Goal: Book appointment/travel/reservation

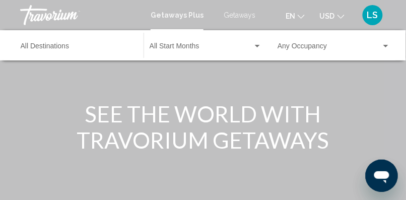
click at [250, 15] on span "Getaways" at bounding box center [239, 15] width 32 height 8
click at [41, 41] on div "Destination All Destinations" at bounding box center [77, 46] width 113 height 28
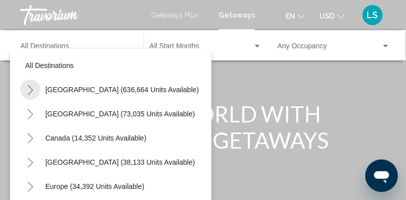
click at [31, 88] on icon "Toggle United States (636,664 units available)" at bounding box center [31, 90] width 6 height 10
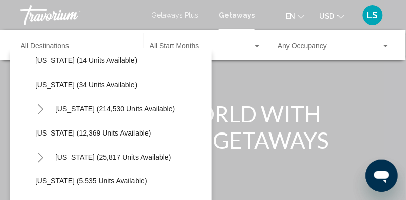
scroll to position [188, 0]
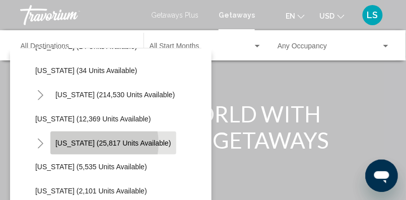
click at [93, 143] on span "[US_STATE] (25,817 units available)" at bounding box center [113, 143] width 116 height 8
type input "**********"
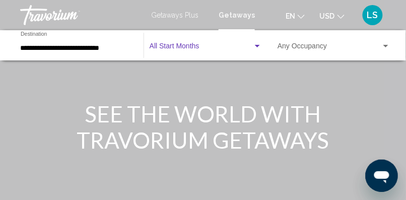
click at [197, 45] on span "Search widget" at bounding box center [200, 48] width 103 height 8
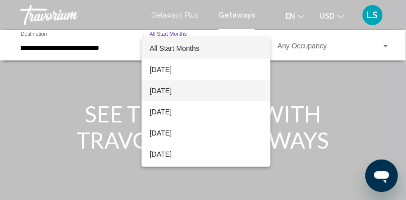
click at [172, 89] on span "[DATE]" at bounding box center [205, 90] width 113 height 21
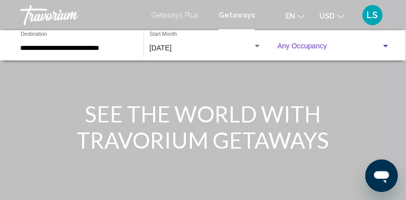
click at [322, 46] on span "Search widget" at bounding box center [329, 48] width 104 height 8
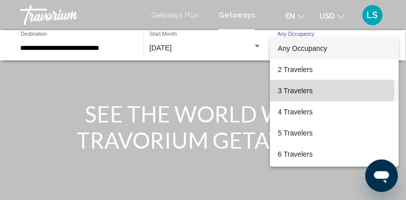
click at [305, 90] on span "3 Travelers" at bounding box center [334, 90] width 113 height 21
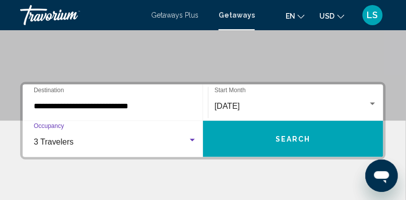
scroll to position [190, 0]
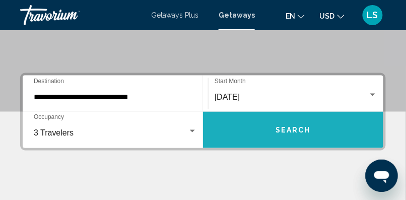
click at [296, 127] on span "Search" at bounding box center [292, 130] width 35 height 8
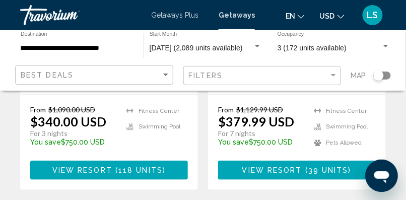
scroll to position [706, 0]
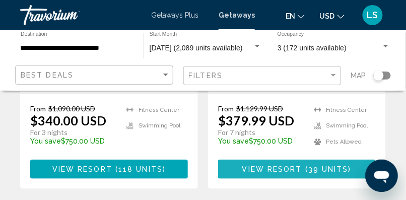
click at [306, 166] on span "( 39 units )" at bounding box center [326, 170] width 49 height 8
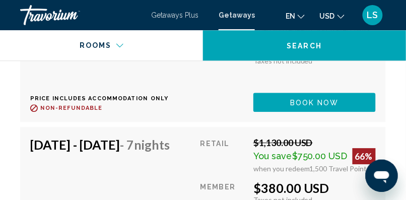
scroll to position [3440, 0]
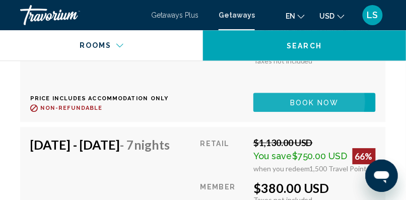
click at [313, 107] on span "Book now" at bounding box center [314, 103] width 49 height 8
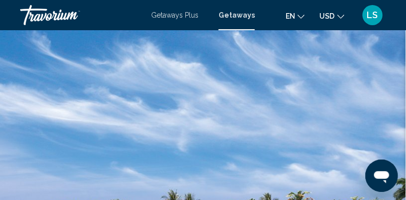
scroll to position [169, 0]
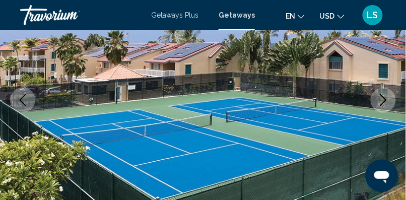
click at [386, 99] on icon "Next image" at bounding box center [383, 100] width 12 height 12
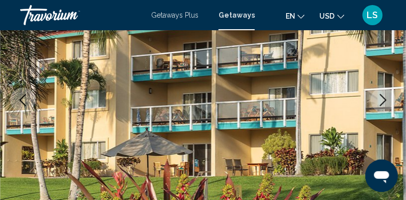
click at [386, 99] on icon "Next image" at bounding box center [383, 100] width 12 height 12
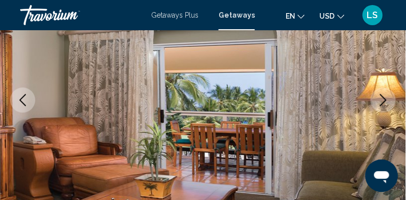
click at [386, 99] on icon "Next image" at bounding box center [383, 100] width 12 height 12
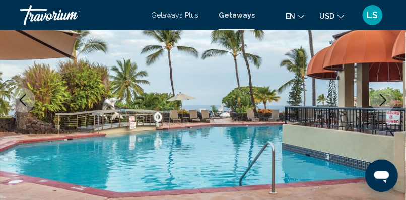
click at [385, 99] on icon "Next image" at bounding box center [383, 100] width 7 height 12
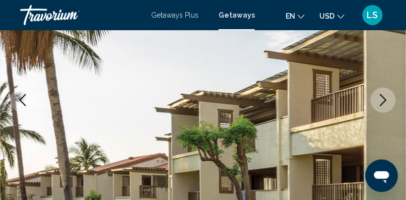
click at [385, 99] on icon "Next image" at bounding box center [383, 100] width 7 height 12
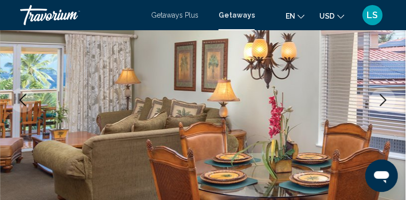
click at [385, 99] on icon "Next image" at bounding box center [383, 100] width 7 height 12
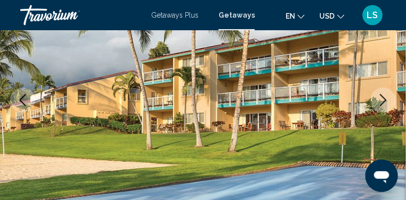
click at [385, 99] on icon "Next image" at bounding box center [383, 100] width 7 height 12
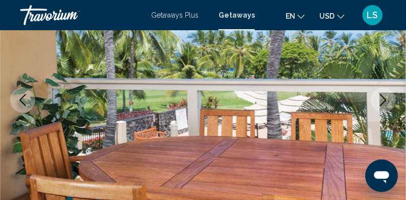
click at [385, 99] on icon "Next image" at bounding box center [383, 100] width 7 height 12
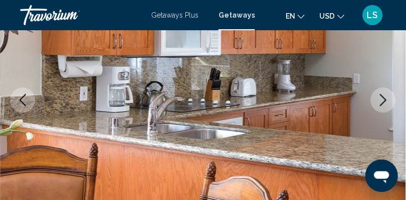
click at [385, 99] on icon "Next image" at bounding box center [383, 100] width 7 height 12
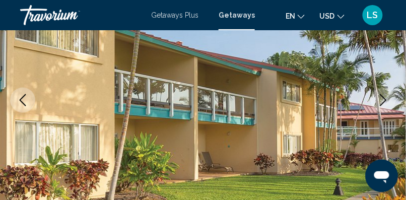
click at [385, 99] on icon "Next image" at bounding box center [383, 100] width 7 height 12
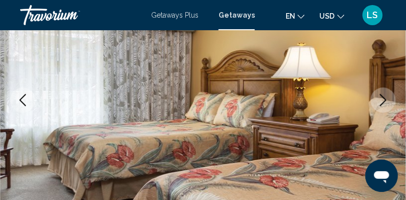
click at [385, 99] on icon "Next image" at bounding box center [383, 100] width 7 height 12
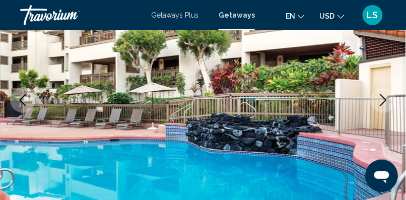
click at [385, 99] on icon "Next image" at bounding box center [383, 100] width 7 height 12
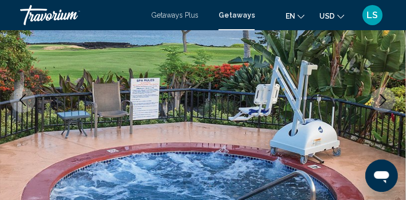
click at [385, 99] on icon "Next image" at bounding box center [383, 100] width 7 height 12
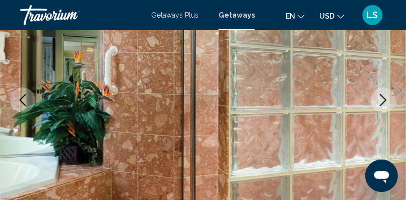
click at [385, 99] on icon "Next image" at bounding box center [383, 100] width 7 height 12
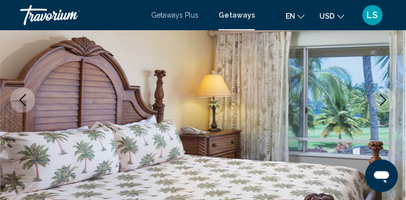
click at [385, 99] on icon "Next image" at bounding box center [383, 100] width 7 height 12
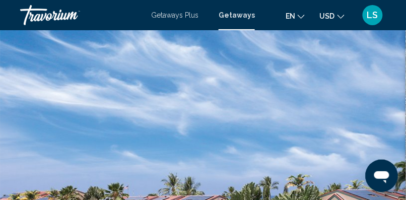
scroll to position [0, 0]
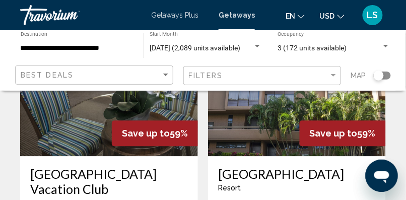
scroll to position [2095, 0]
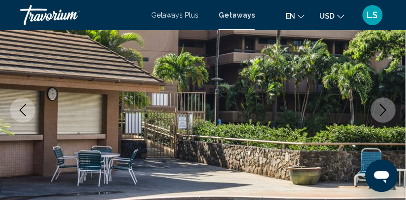
scroll to position [159, 0]
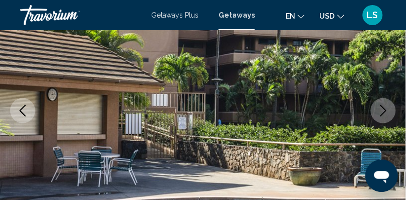
click at [384, 110] on icon "Next image" at bounding box center [383, 111] width 12 height 12
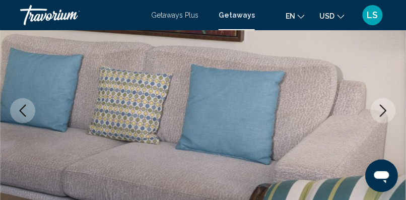
click at [384, 110] on icon "Next image" at bounding box center [383, 111] width 12 height 12
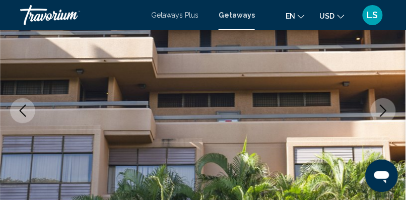
click at [384, 110] on icon "Next image" at bounding box center [383, 111] width 12 height 12
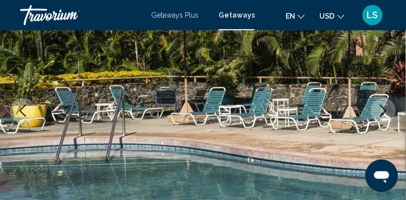
click at [384, 110] on icon "Next image" at bounding box center [383, 111] width 12 height 12
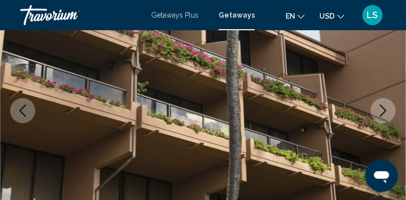
click at [384, 110] on icon "Next image" at bounding box center [383, 111] width 12 height 12
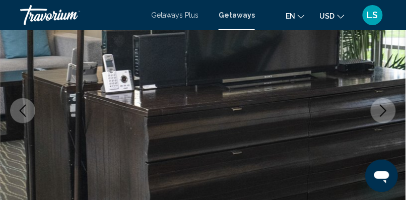
click at [384, 110] on icon "Next image" at bounding box center [383, 111] width 12 height 12
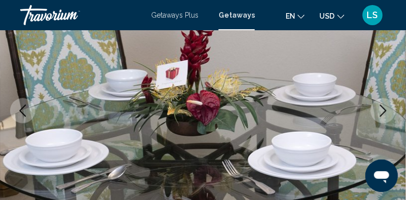
click at [384, 110] on icon "Next image" at bounding box center [383, 111] width 12 height 12
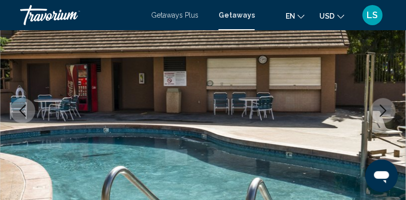
click at [384, 110] on icon "Next image" at bounding box center [383, 111] width 12 height 12
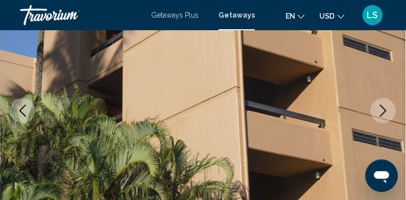
click at [384, 110] on icon "Next image" at bounding box center [383, 111] width 12 height 12
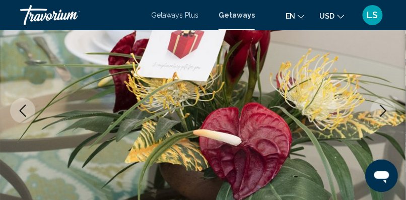
click at [384, 110] on icon "Next image" at bounding box center [383, 111] width 12 height 12
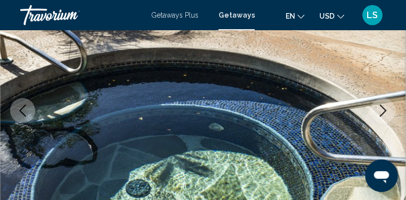
click at [384, 110] on icon "Next image" at bounding box center [383, 111] width 12 height 12
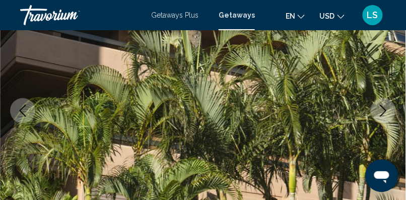
click at [384, 110] on icon "Next image" at bounding box center [383, 111] width 12 height 12
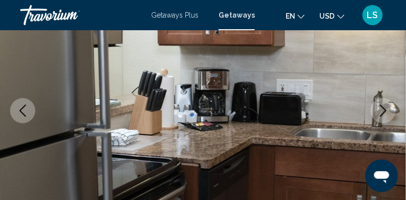
click at [384, 110] on icon "Next image" at bounding box center [383, 111] width 12 height 12
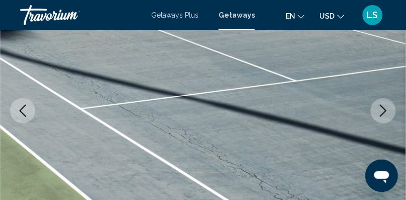
click at [384, 110] on icon "Next image" at bounding box center [383, 111] width 12 height 12
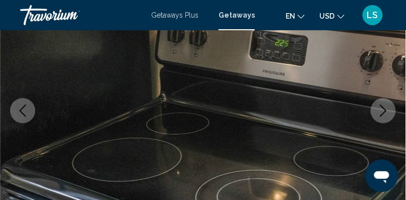
click at [384, 110] on icon "Next image" at bounding box center [383, 111] width 12 height 12
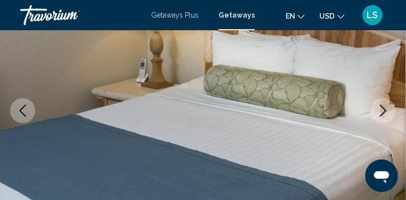
click at [384, 110] on icon "Next image" at bounding box center [383, 111] width 12 height 12
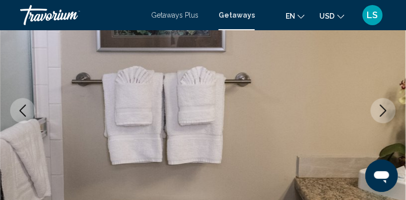
click at [384, 110] on icon "Next image" at bounding box center [383, 111] width 12 height 12
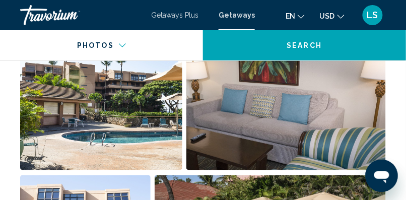
scroll to position [677, 0]
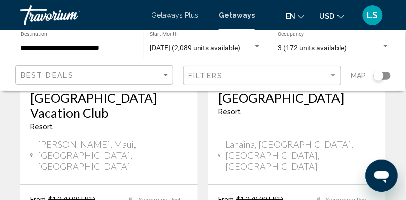
scroll to position [2151, 0]
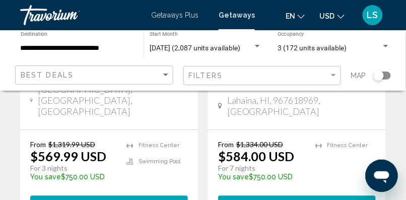
scroll to position [287, 0]
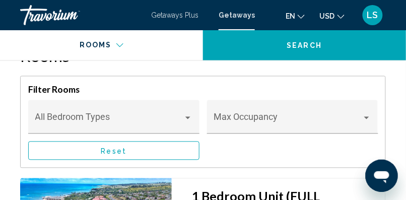
scroll to position [2085, 0]
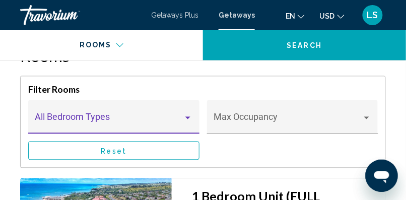
click at [190, 114] on div "Main content" at bounding box center [187, 118] width 9 height 8
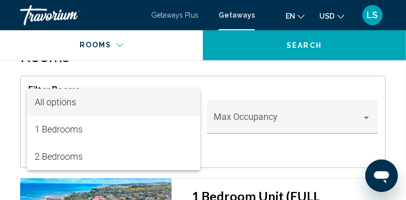
click at [242, 134] on div at bounding box center [203, 100] width 406 height 200
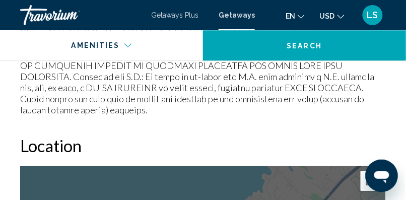
scroll to position [1639, 0]
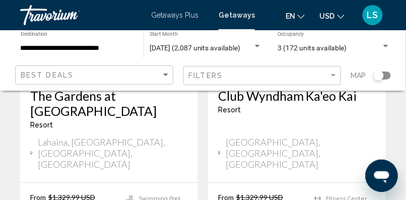
scroll to position [614, 0]
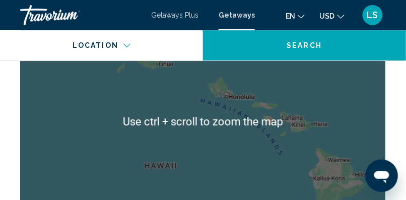
scroll to position [2334, 0]
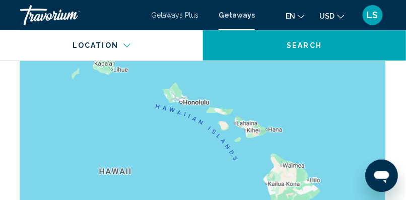
drag, startPoint x: 309, startPoint y: 99, endPoint x: 267, endPoint y: 106, distance: 42.9
click at [267, 106] on div "To activate drag with keyboard, press Alt + Enter. Once in keyboard drag state,…" at bounding box center [202, 122] width 365 height 302
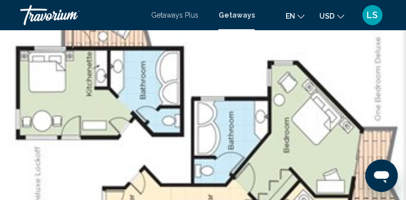
scroll to position [37, 0]
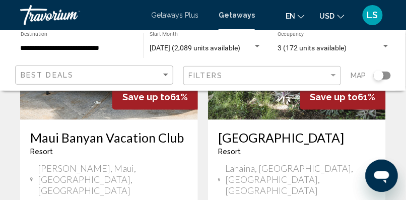
scroll to position [1373, 0]
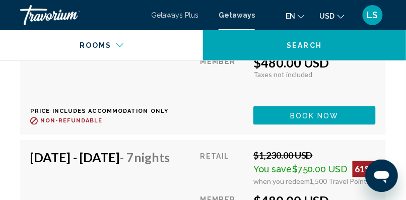
scroll to position [2665, 0]
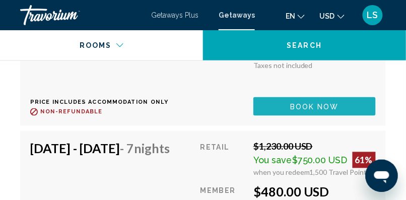
click at [330, 111] on span "Book now" at bounding box center [314, 107] width 49 height 8
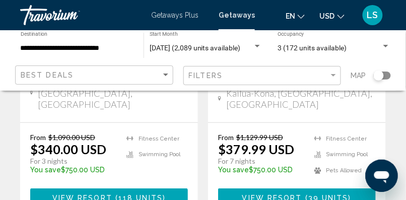
scroll to position [678, 0]
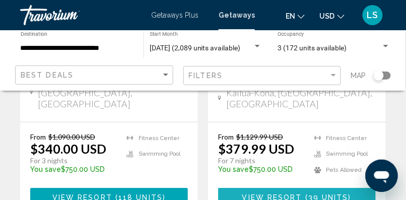
click at [291, 194] on span "View Resort" at bounding box center [272, 198] width 60 height 8
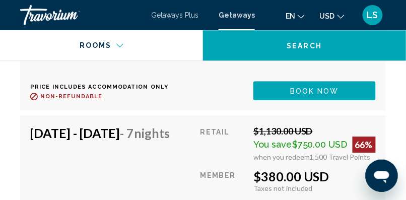
scroll to position [3452, 0]
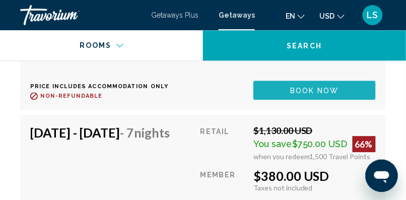
click at [327, 95] on span "Book now" at bounding box center [314, 91] width 49 height 8
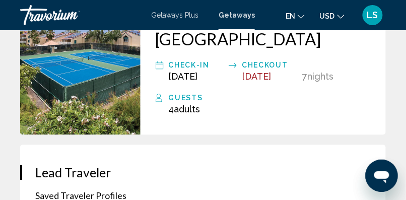
scroll to position [352, 0]
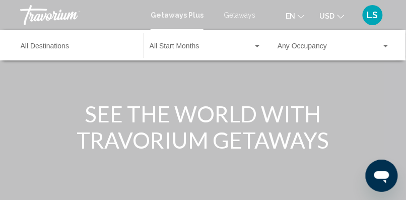
click at [242, 16] on span "Getaways" at bounding box center [239, 15] width 32 height 8
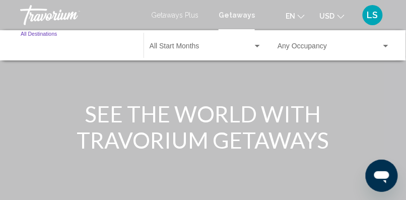
click at [46, 49] on input "Destination All Destinations" at bounding box center [77, 48] width 113 height 8
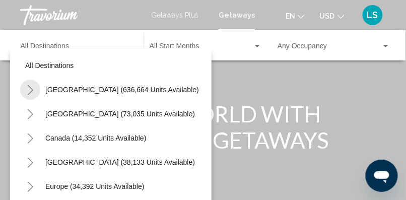
click at [31, 91] on icon "Toggle United States (636,664 units available)" at bounding box center [31, 90] width 8 height 10
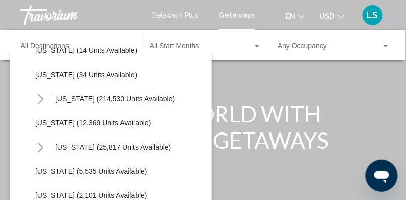
scroll to position [185, 0]
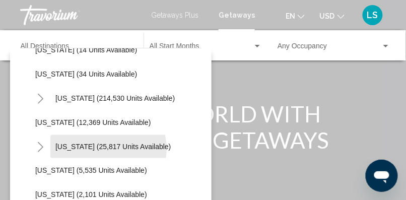
click at [108, 148] on span "[US_STATE] (25,817 units available)" at bounding box center [113, 146] width 116 height 8
type input "**********"
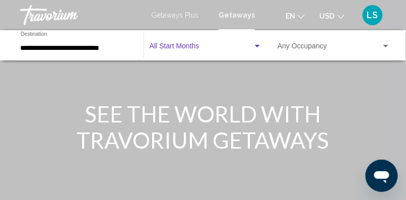
click at [201, 49] on span "Search widget" at bounding box center [200, 48] width 103 height 8
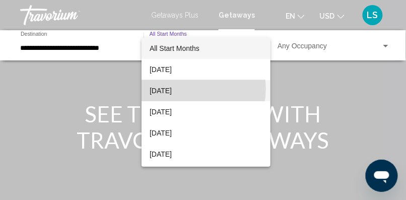
click at [186, 89] on span "[DATE]" at bounding box center [205, 90] width 113 height 21
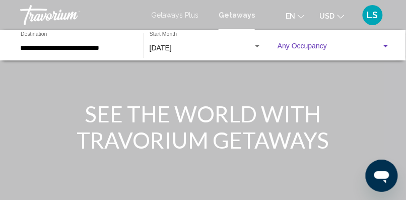
click at [299, 46] on span "Search widget" at bounding box center [329, 48] width 104 height 8
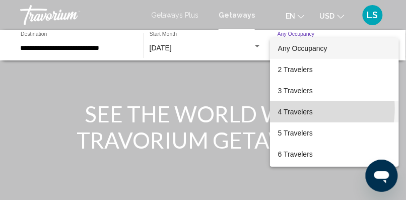
click at [298, 109] on span "4 Travelers" at bounding box center [334, 111] width 113 height 21
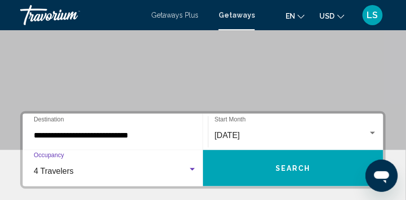
scroll to position [152, 0]
click at [313, 167] on button "Search" at bounding box center [293, 168] width 180 height 36
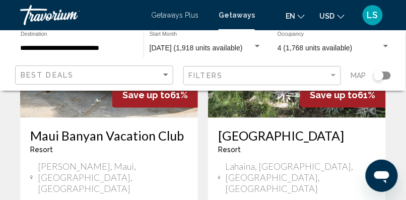
scroll to position [1369, 0]
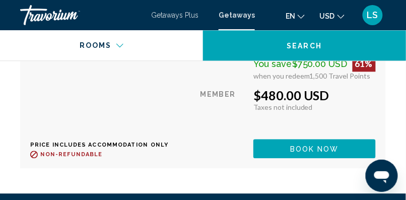
scroll to position [2763, 0]
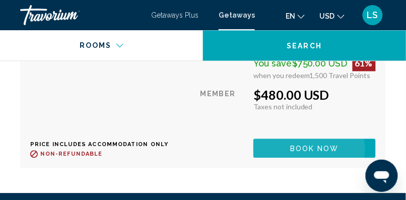
click at [319, 152] on span "Book now" at bounding box center [314, 148] width 49 height 8
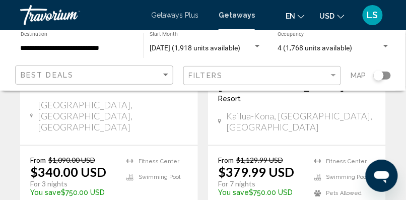
scroll to position [656, 0]
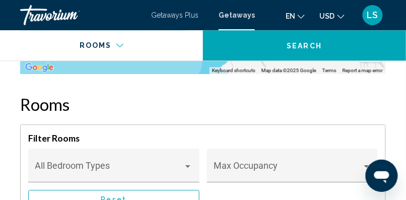
scroll to position [2234, 0]
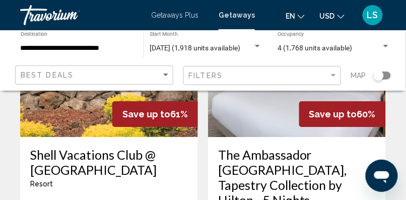
scroll to position [1715, 0]
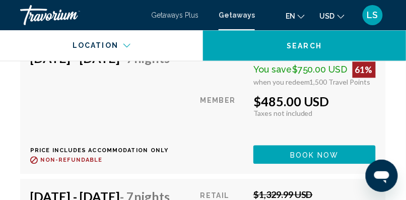
scroll to position [2743, 0]
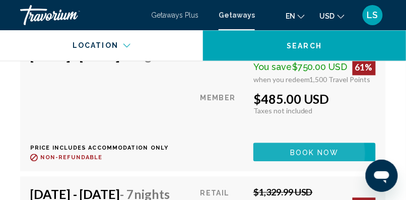
click at [310, 156] on span "Book now" at bounding box center [314, 152] width 49 height 8
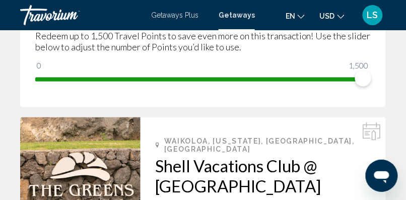
scroll to position [189, 0]
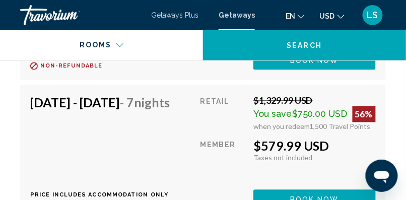
scroll to position [2697, 0]
